Goal: Task Accomplishment & Management: Use online tool/utility

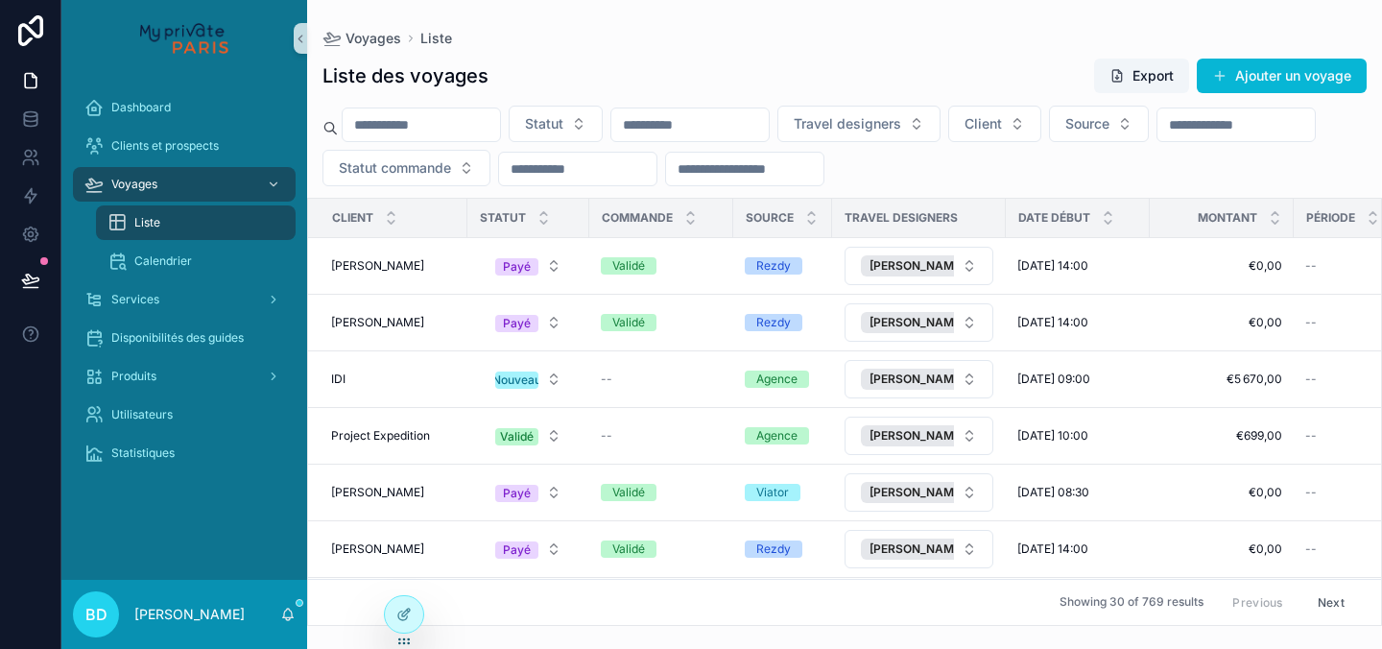
click at [823, 179] on input "scrollable content" at bounding box center [744, 168] width 157 height 27
type input "****"
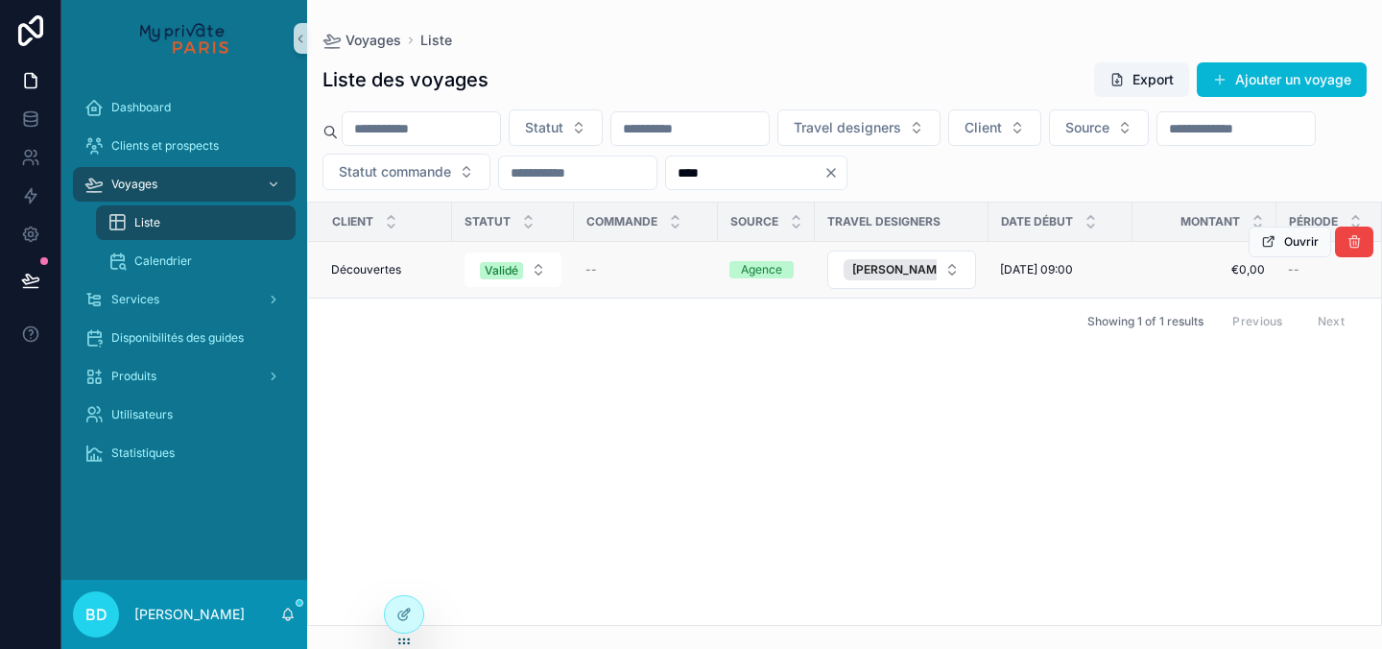
click at [378, 278] on td "Découvertes Découvertes" at bounding box center [380, 270] width 144 height 57
click at [372, 263] on span "Découvertes" at bounding box center [366, 269] width 70 height 15
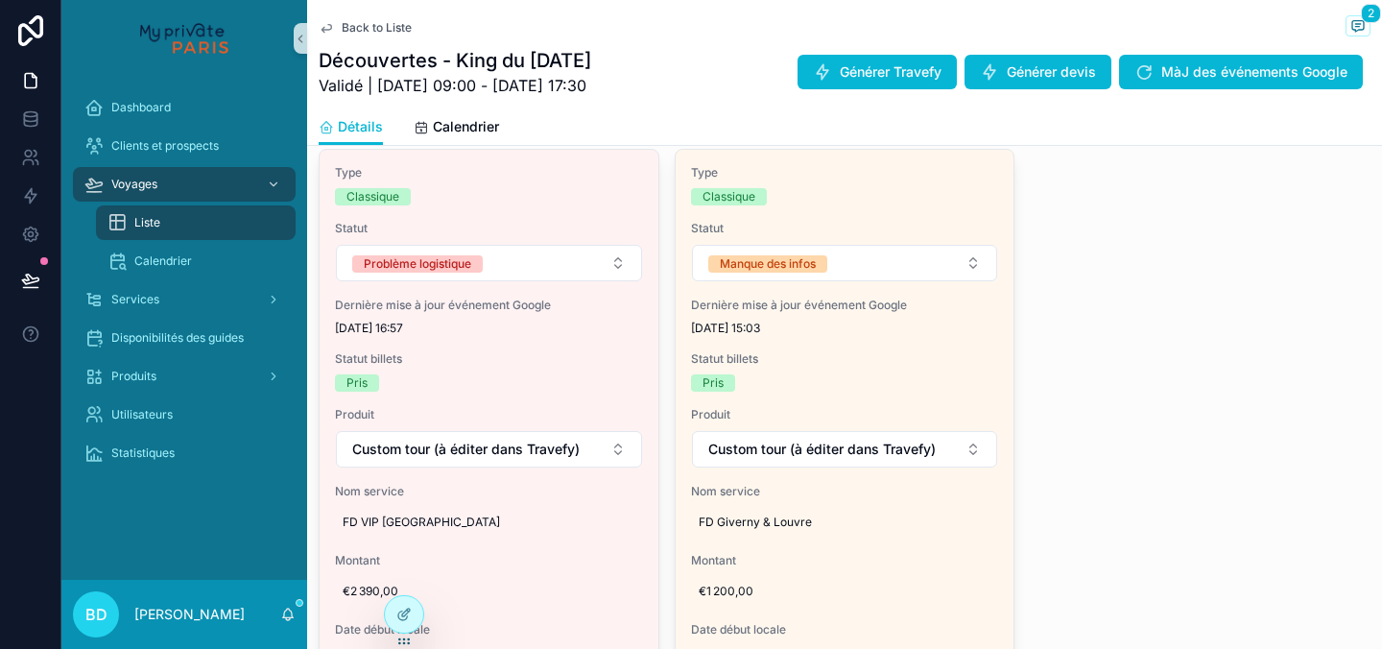
scroll to position [799, 0]
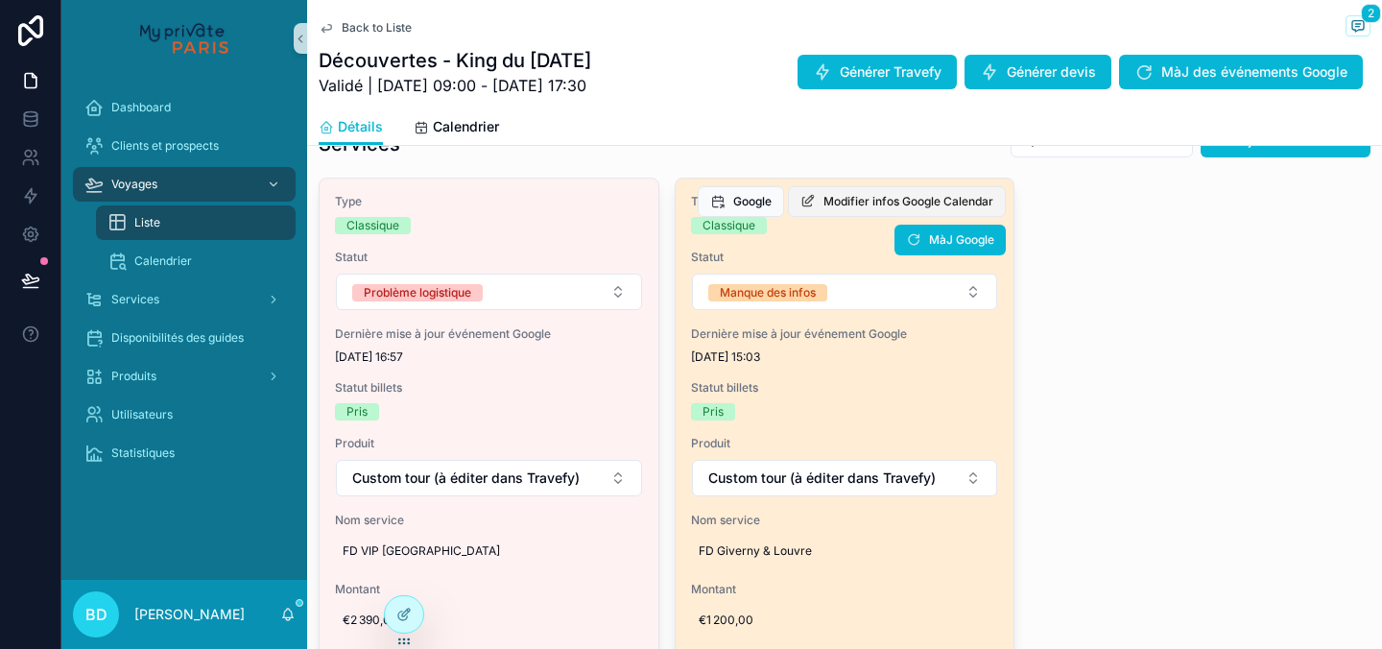
click at [902, 203] on span "Modifier infos Google Calendar" at bounding box center [908, 201] width 170 height 15
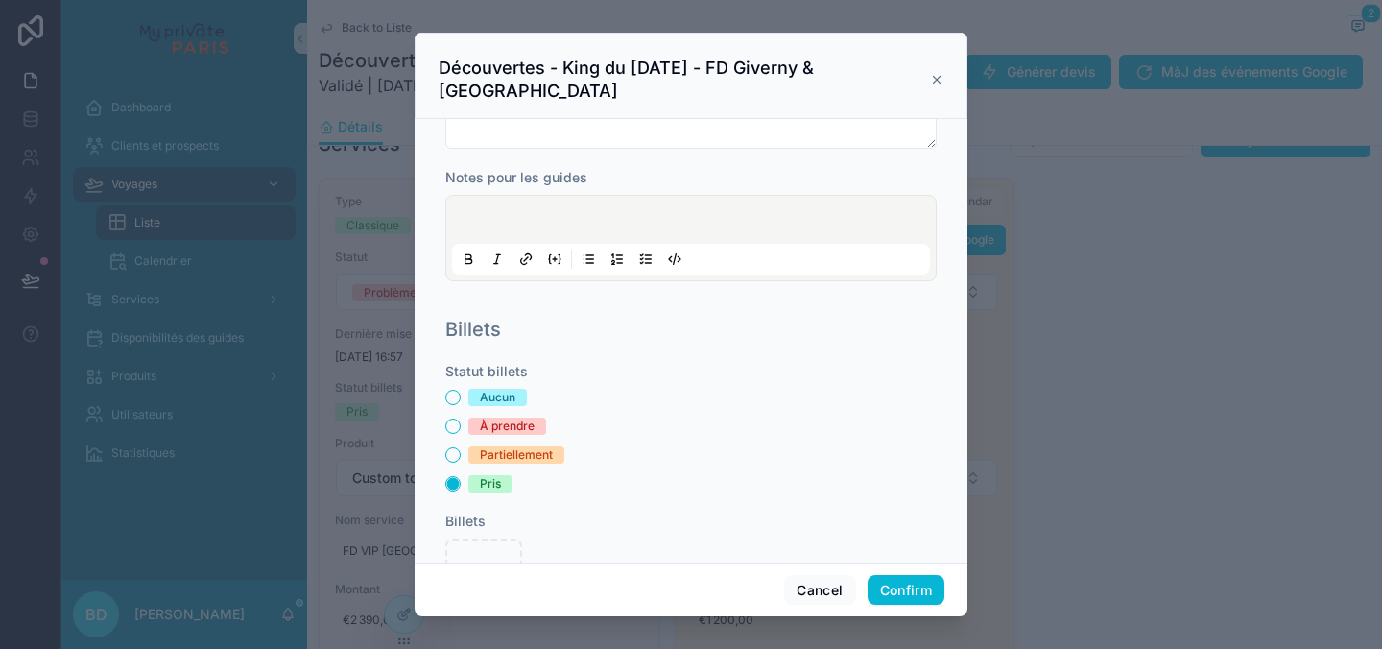
scroll to position [0, 0]
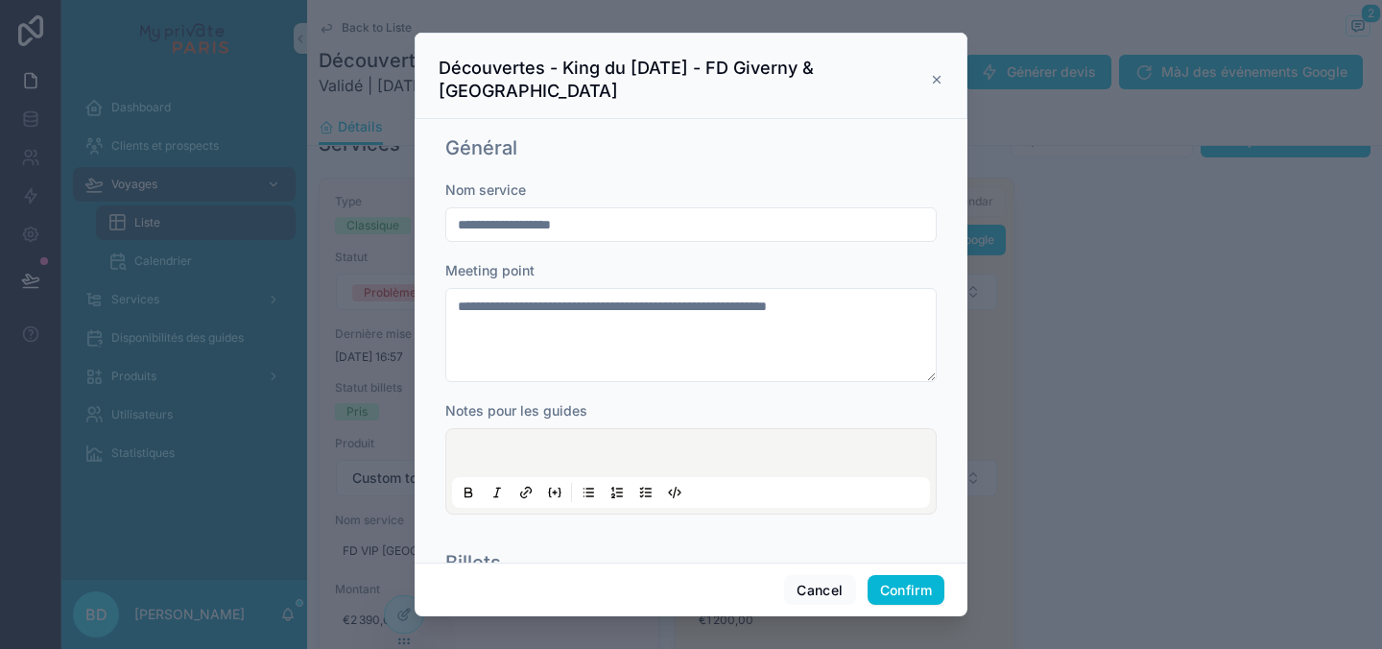
click at [945, 66] on div "Découvertes - King du [DATE] - FD Giverny & [GEOGRAPHIC_DATA]" at bounding box center [690, 76] width 553 height 86
click at [938, 72] on icon at bounding box center [936, 79] width 13 height 15
